Goal: Navigation & Orientation: Understand site structure

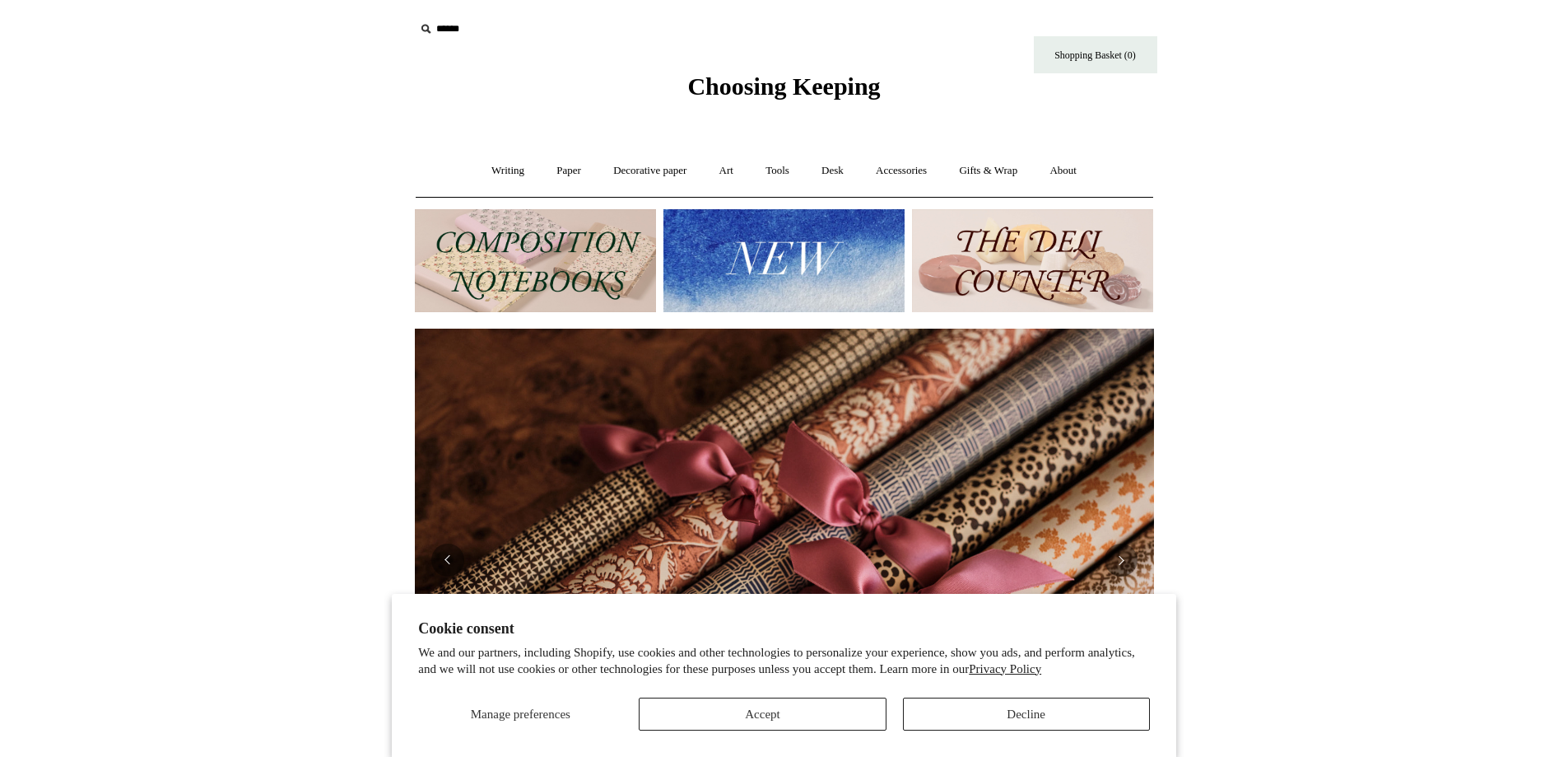
click at [284, 74] on html "Cookie consent We and our partners, including Shopify, use cookies and other te…" at bounding box center [784, 694] width 1568 height 1387
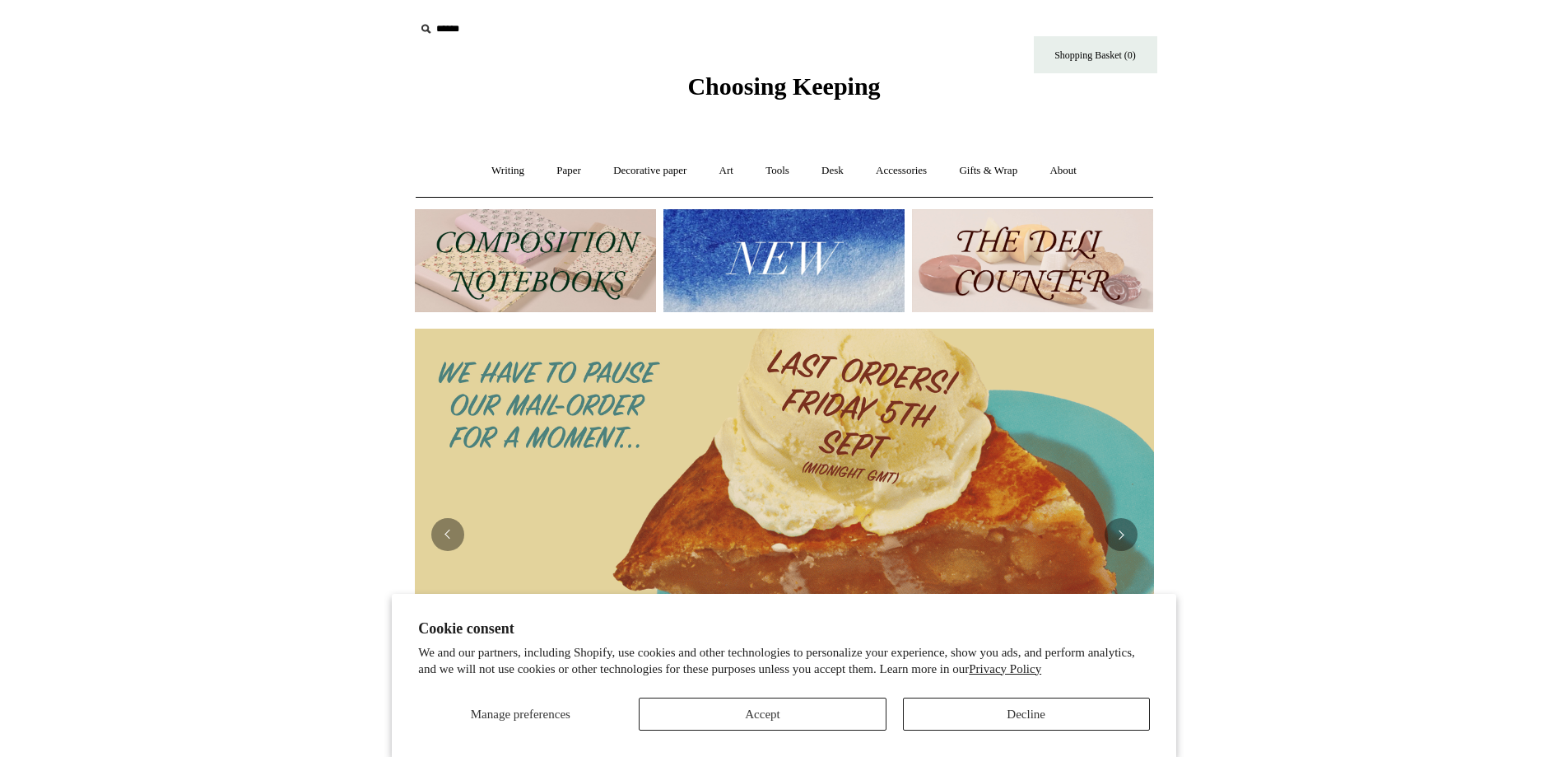
click at [779, 85] on span "Choosing Keeping" at bounding box center [784, 86] width 193 height 27
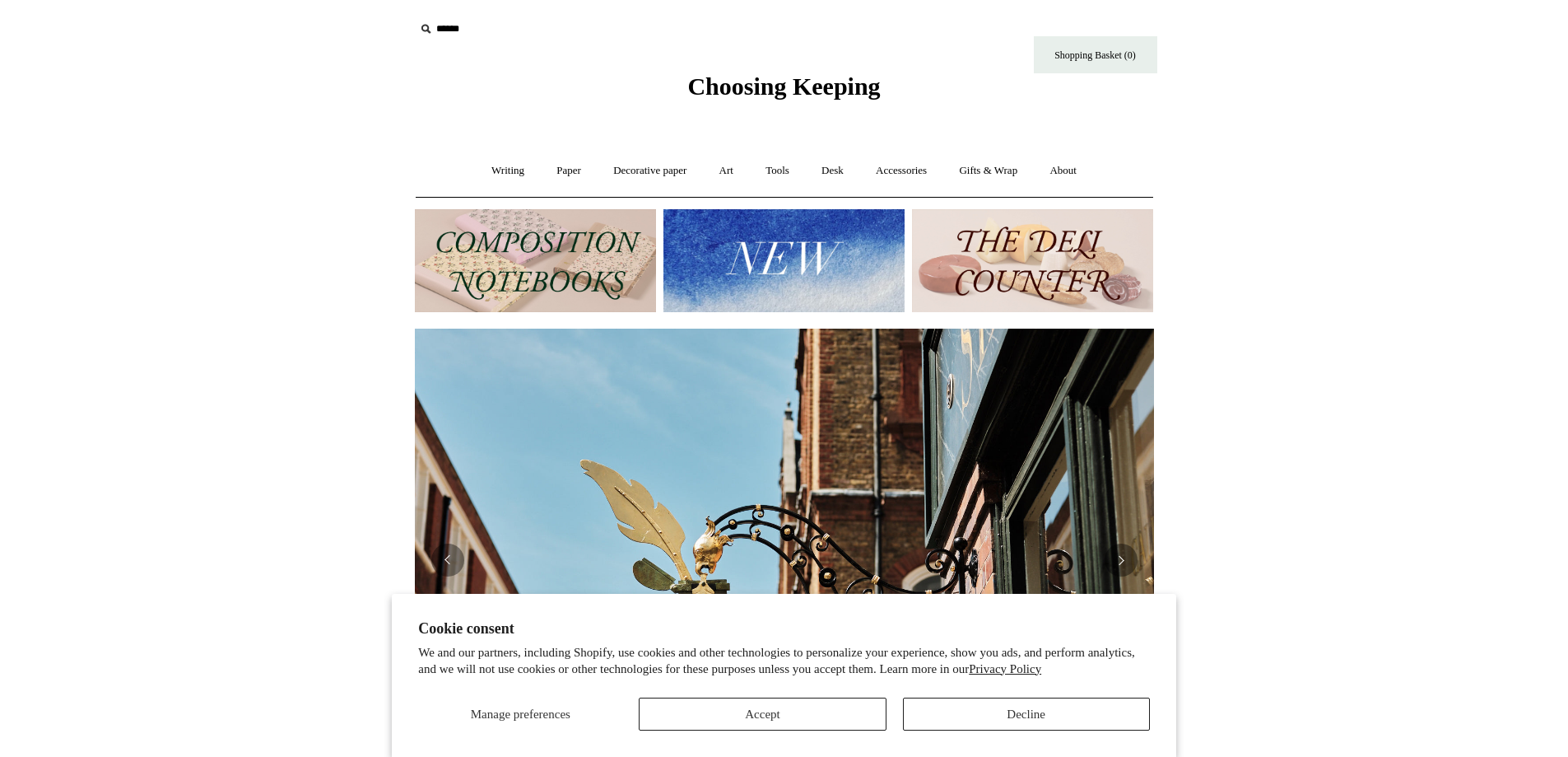
scroll to position [0, 1491]
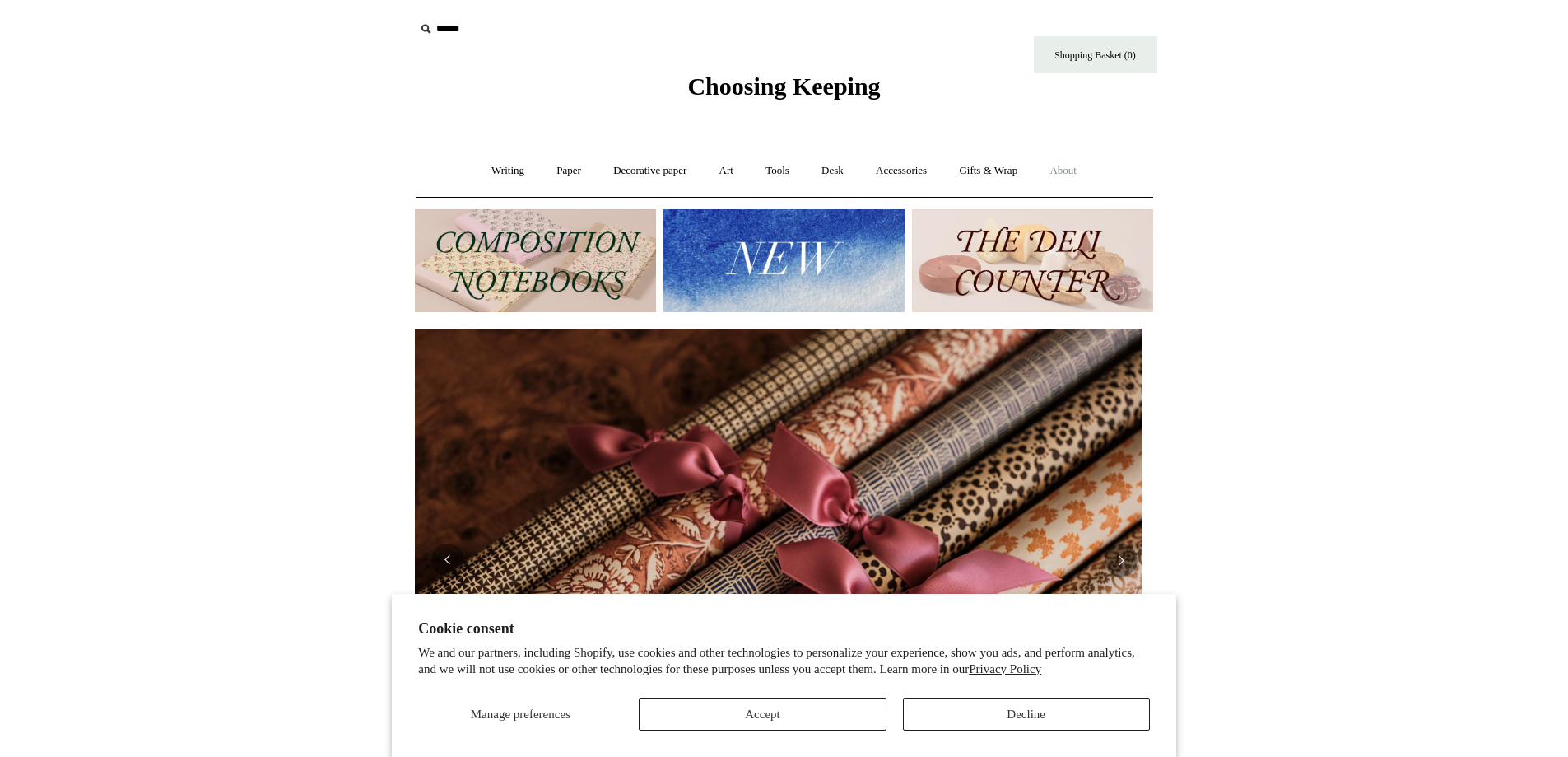
click at [1079, 163] on link "About +" at bounding box center [1064, 171] width 57 height 43
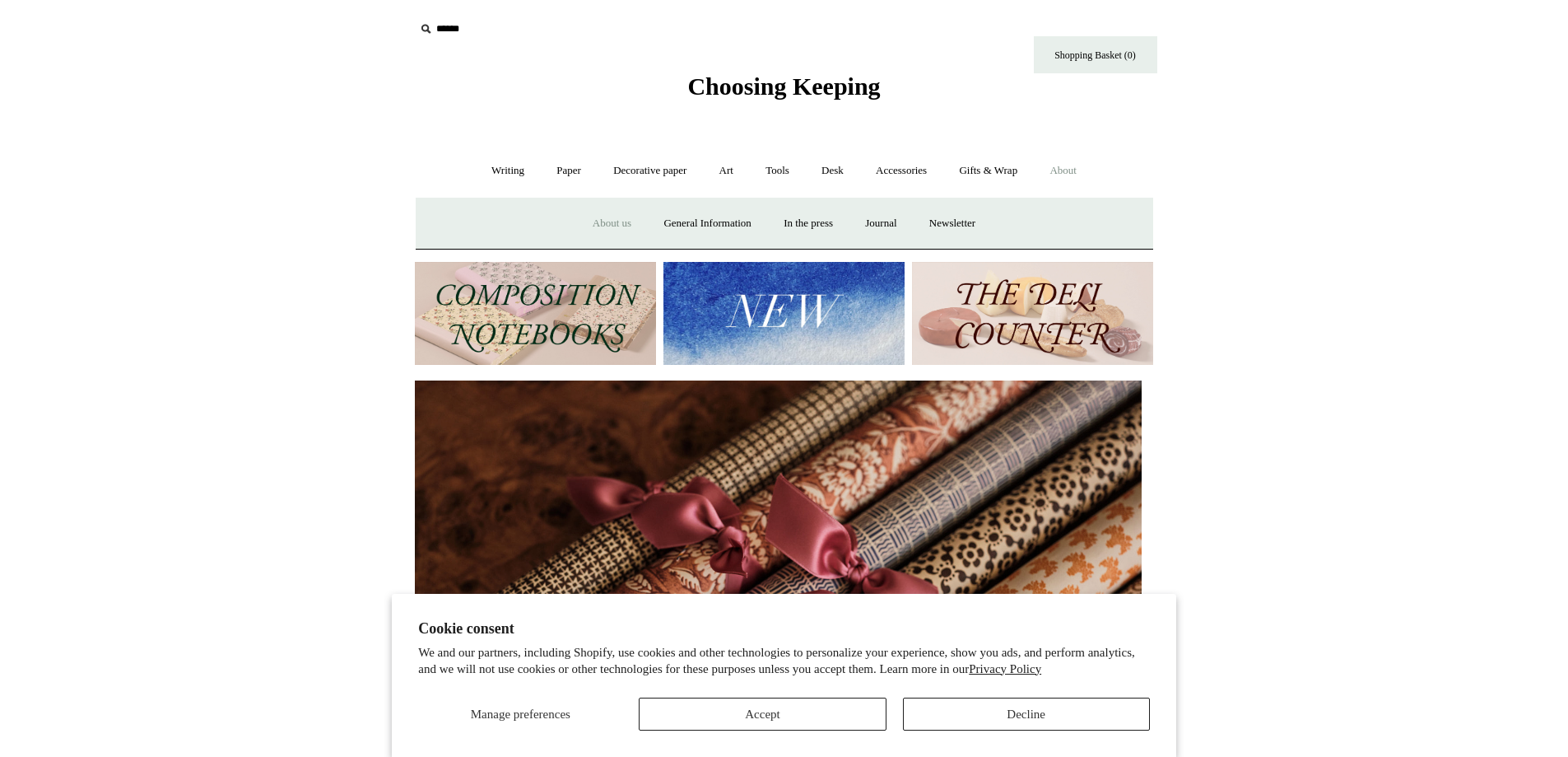
click at [590, 222] on link "About us" at bounding box center [612, 224] width 68 height 43
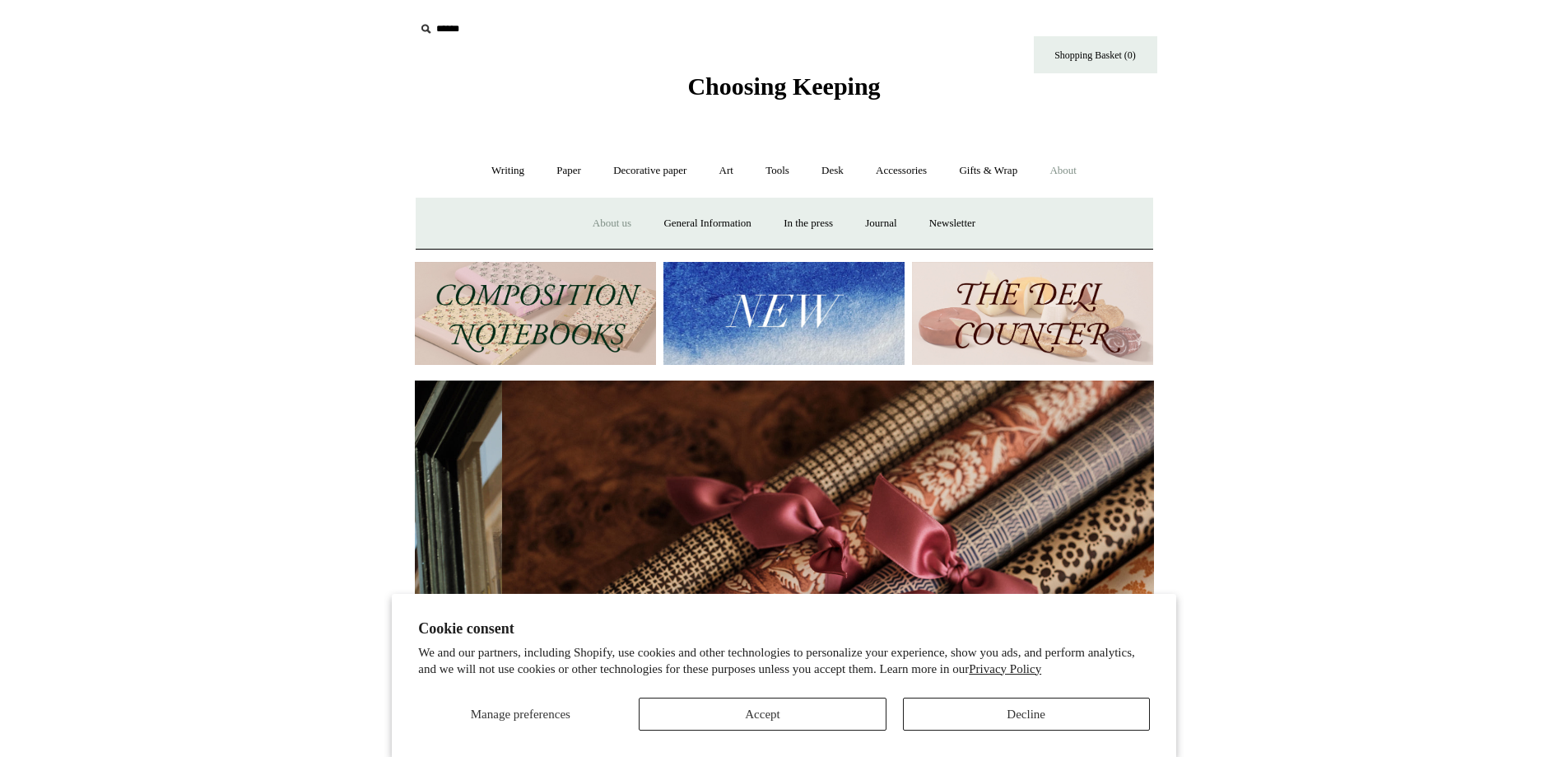
scroll to position [0, 973]
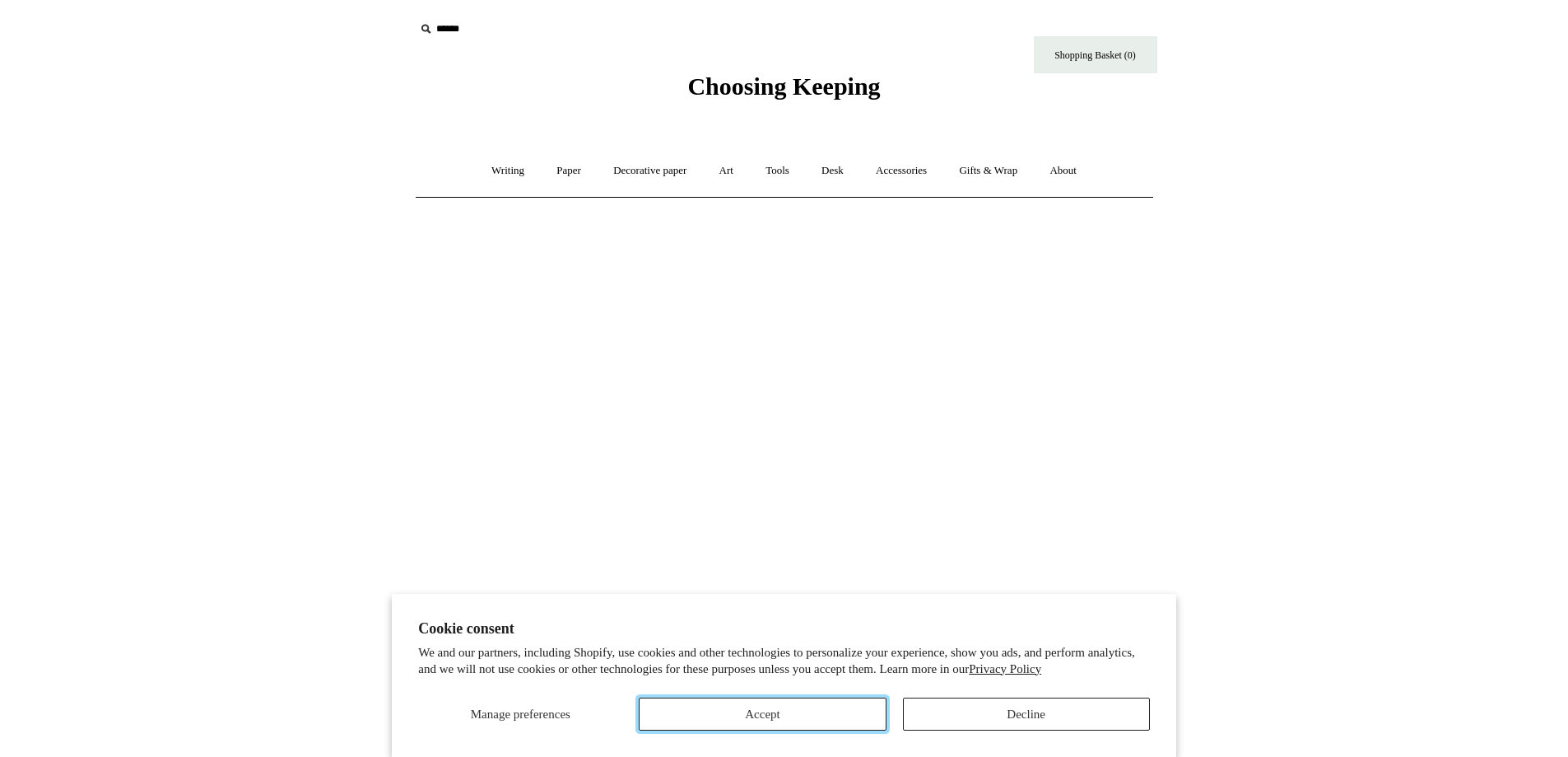
click at [742, 718] on button "Accept" at bounding box center [761, 714] width 247 height 33
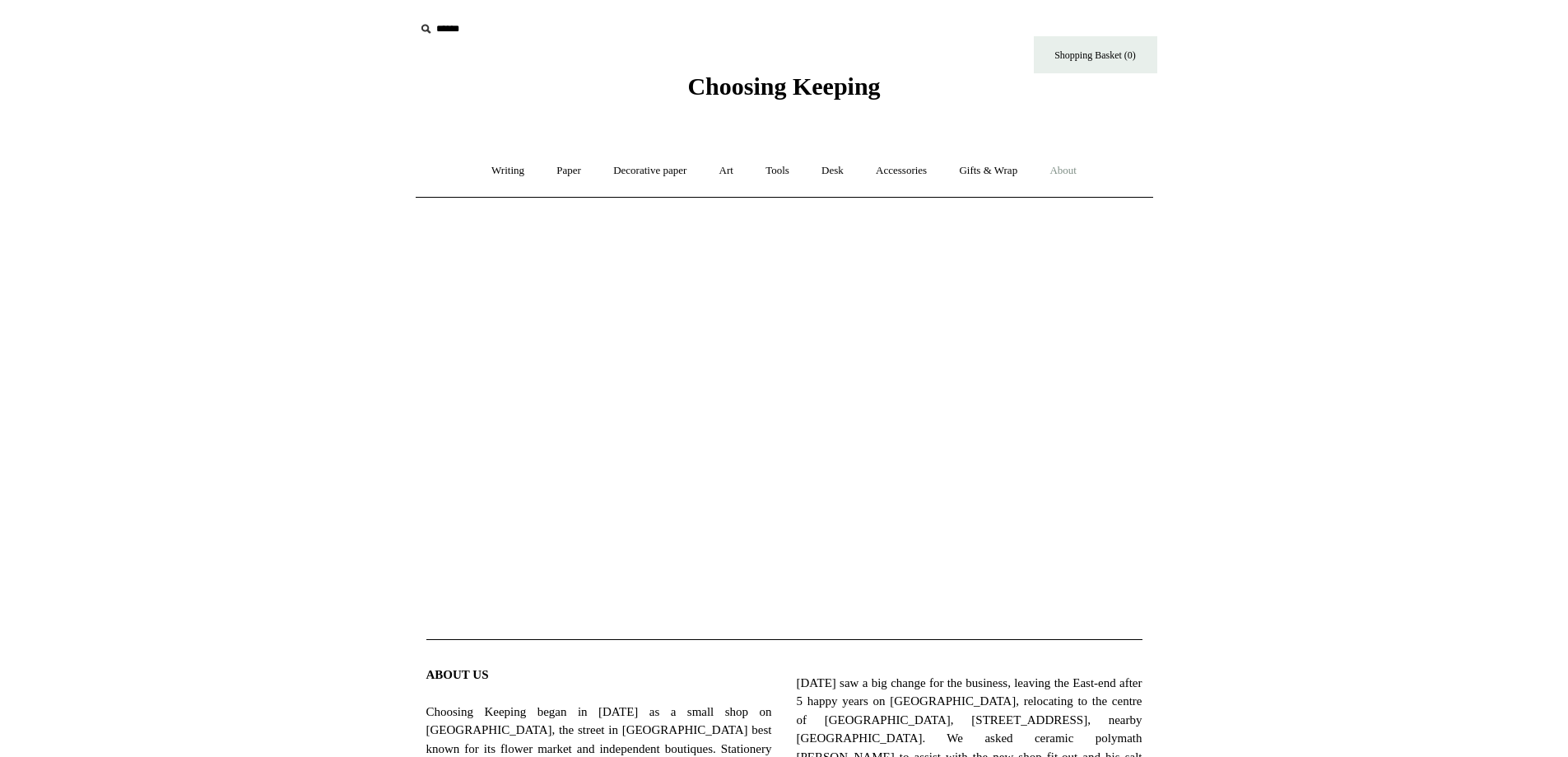
click at [1058, 172] on link "About +" at bounding box center [1064, 171] width 57 height 43
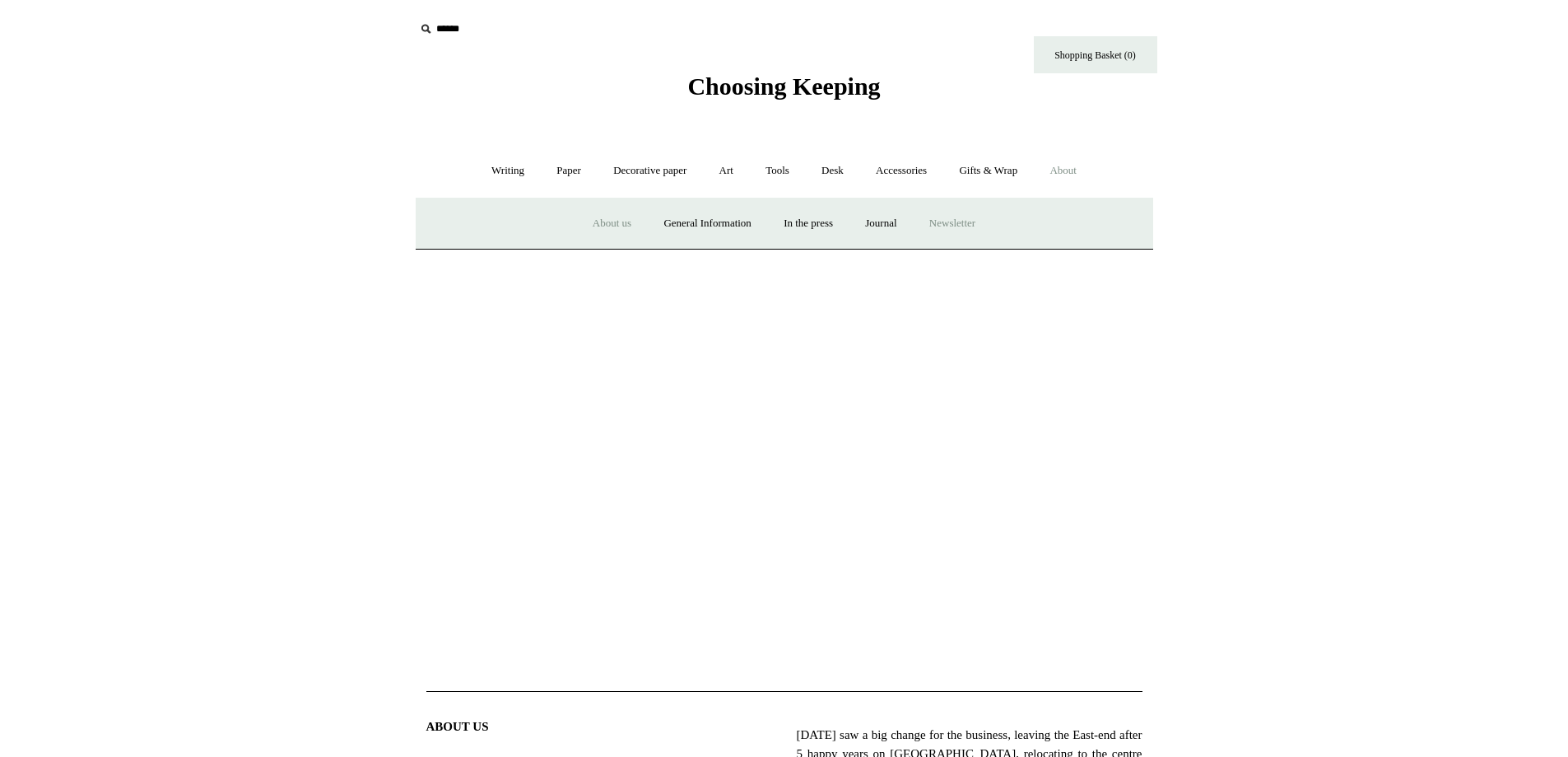
click at [935, 221] on a"] "Newsletter" at bounding box center [952, 224] width 76 height 43
click at [706, 223] on link "General Information" at bounding box center [707, 224] width 117 height 43
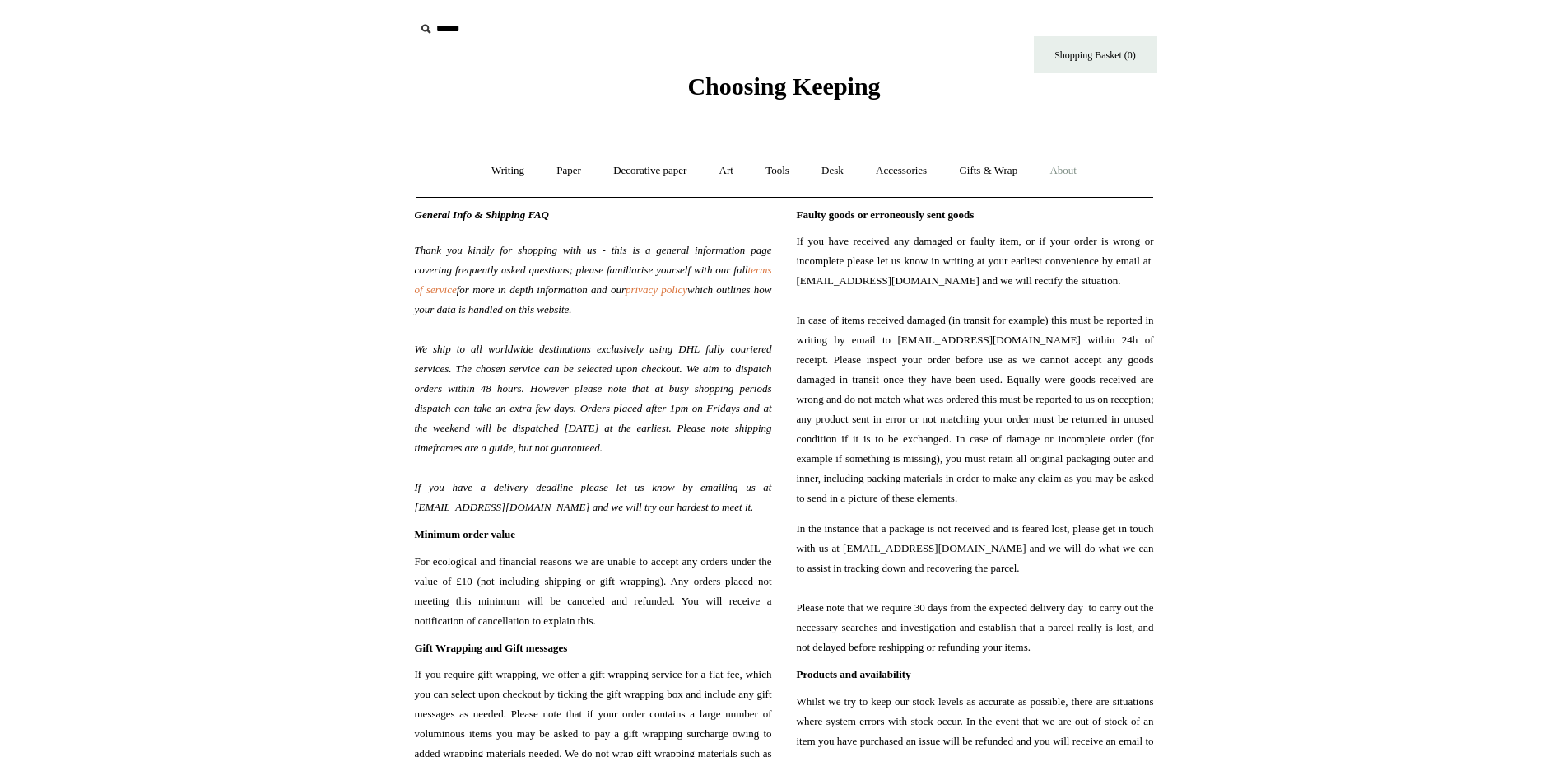
click at [1070, 172] on link "About +" at bounding box center [1064, 171] width 57 height 43
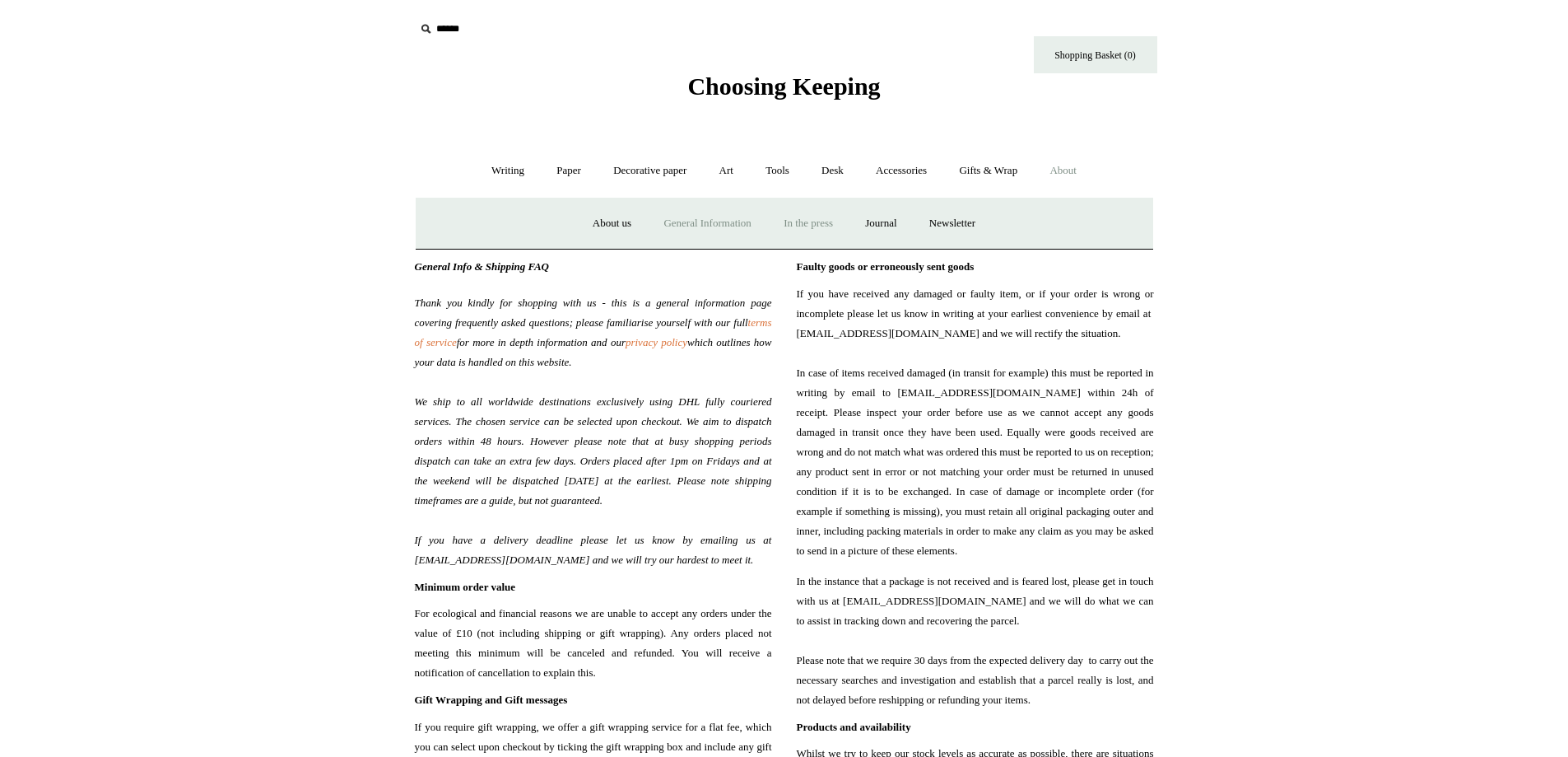
click at [836, 220] on link "In the press" at bounding box center [809, 224] width 79 height 43
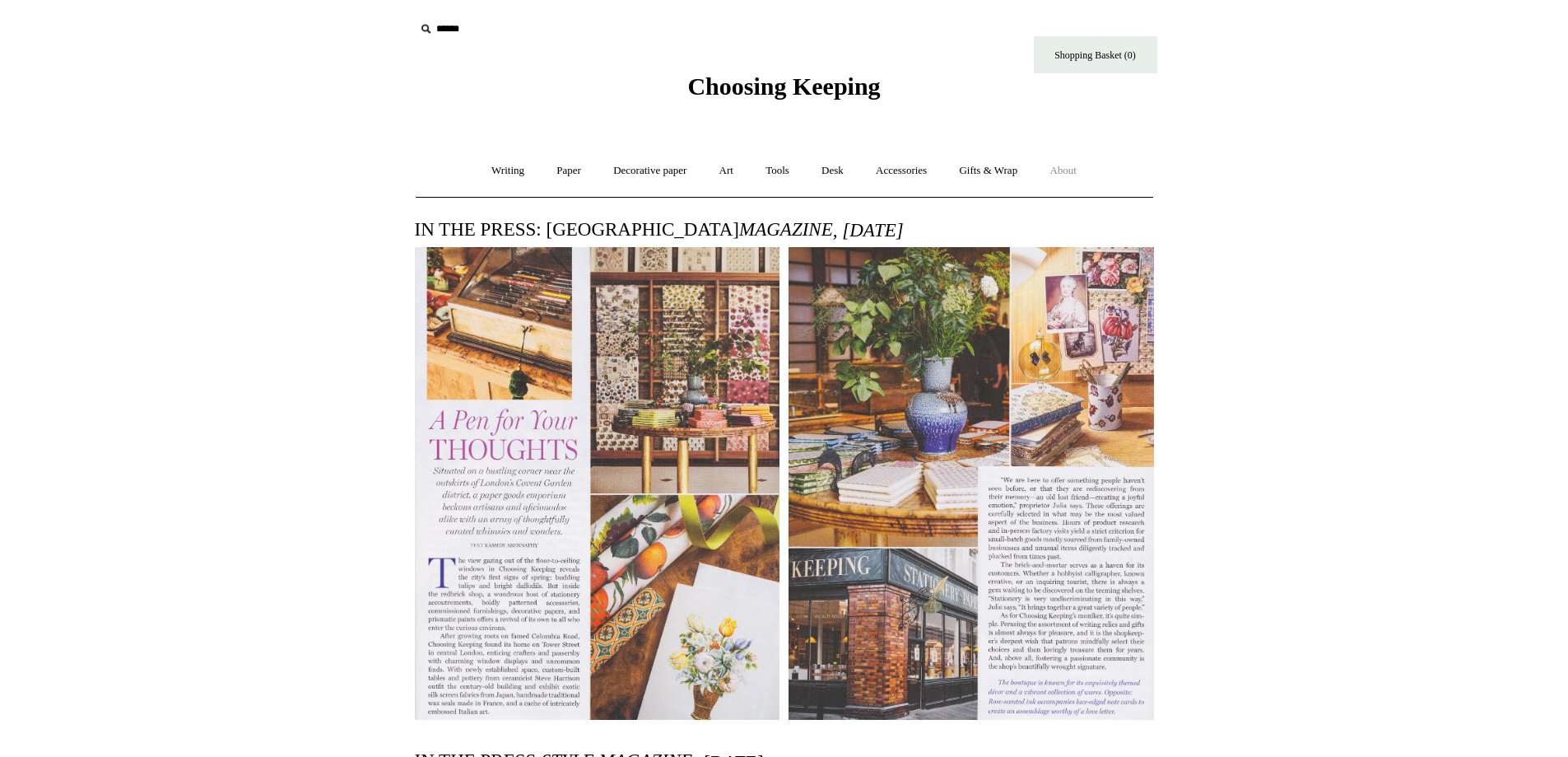
click at [1087, 166] on link "About +" at bounding box center [1064, 171] width 57 height 43
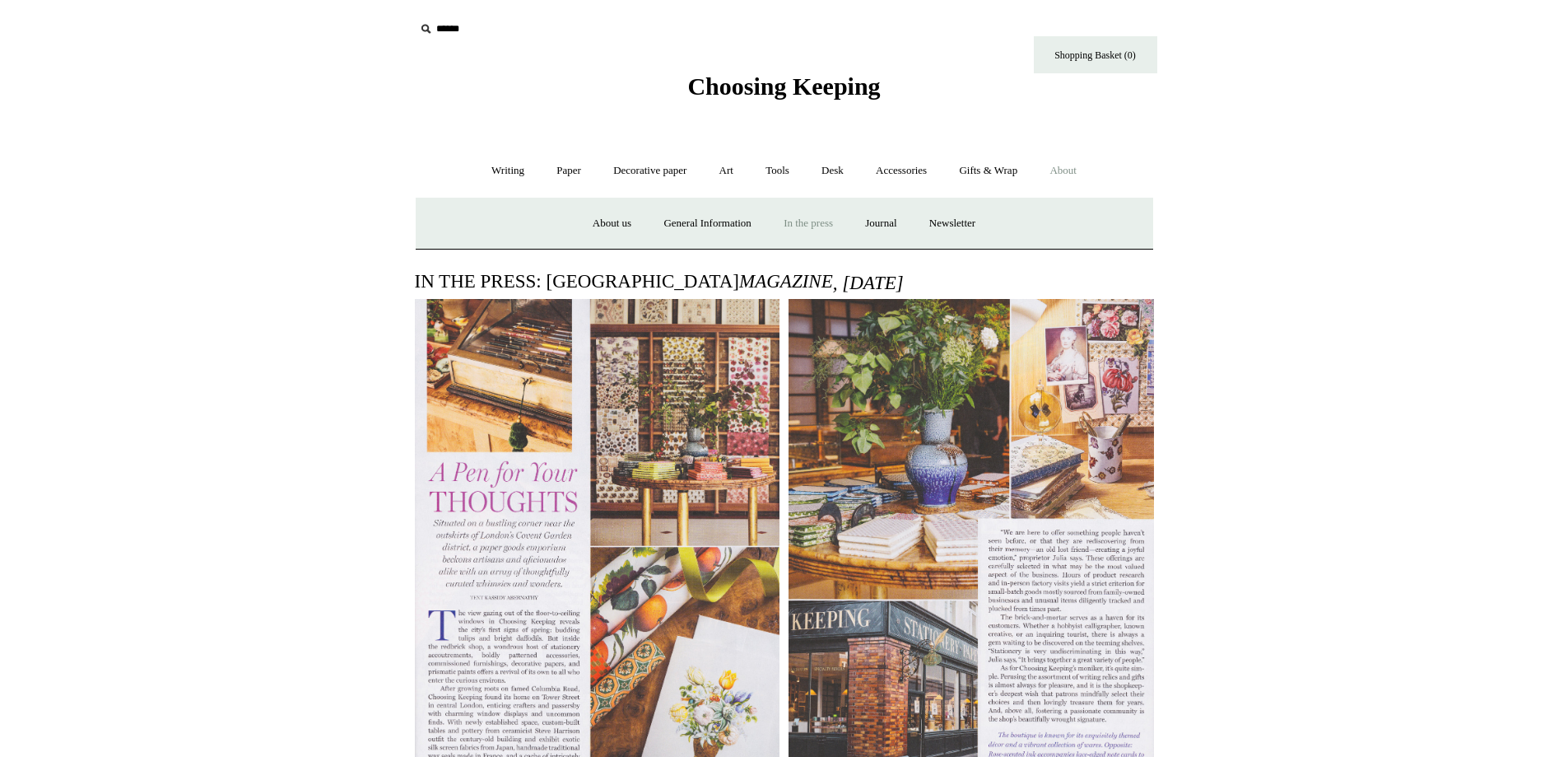
click at [854, 215] on ul "About us General Information In the press Journal + [PERSON_NAME] In culture In…" at bounding box center [784, 224] width 413 height 43
click at [878, 215] on link "Journal +" at bounding box center [880, 224] width 60 height 43
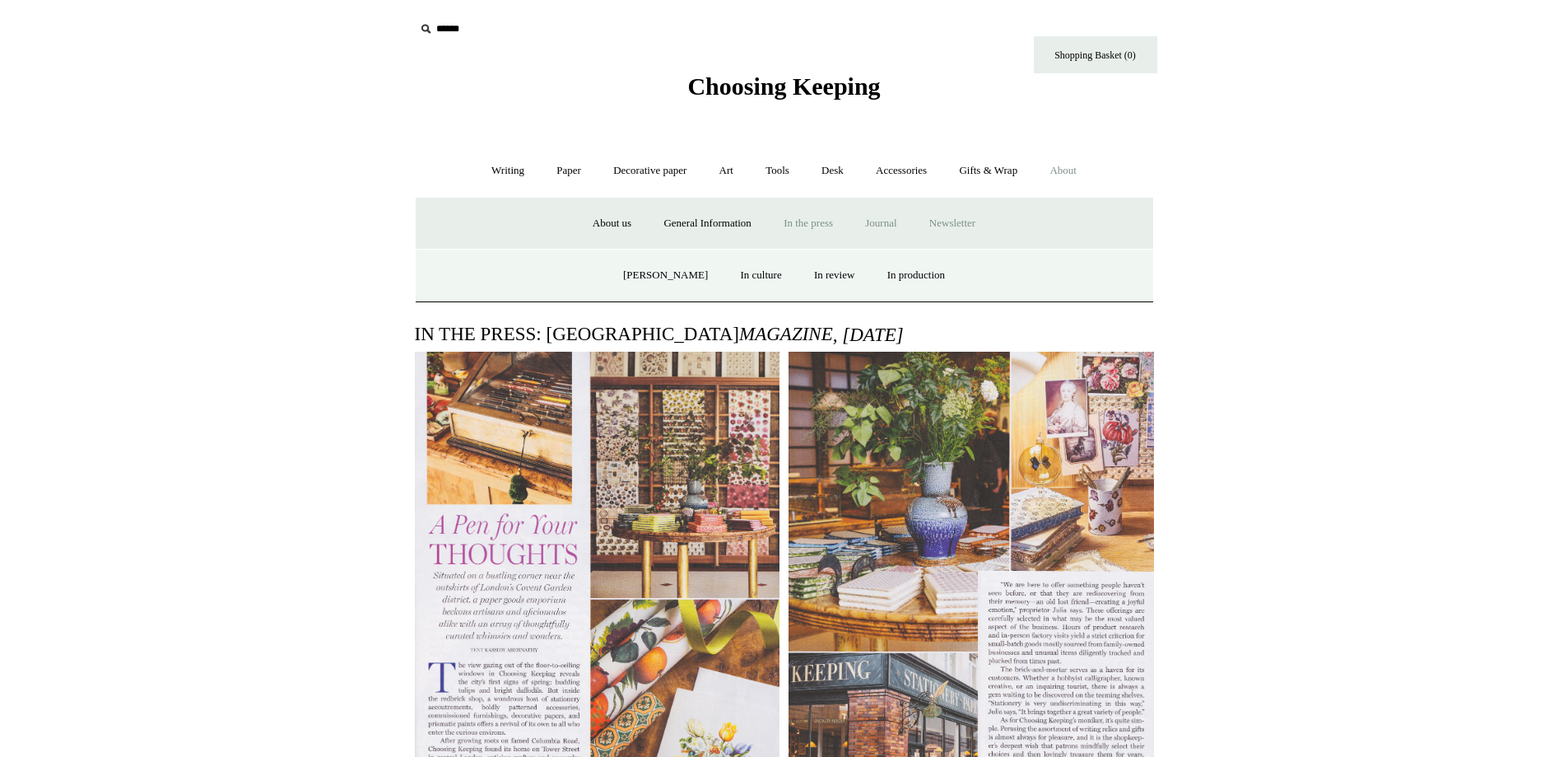
click at [978, 224] on a"] "Newsletter" at bounding box center [952, 224] width 76 height 43
